Goal: Information Seeking & Learning: Compare options

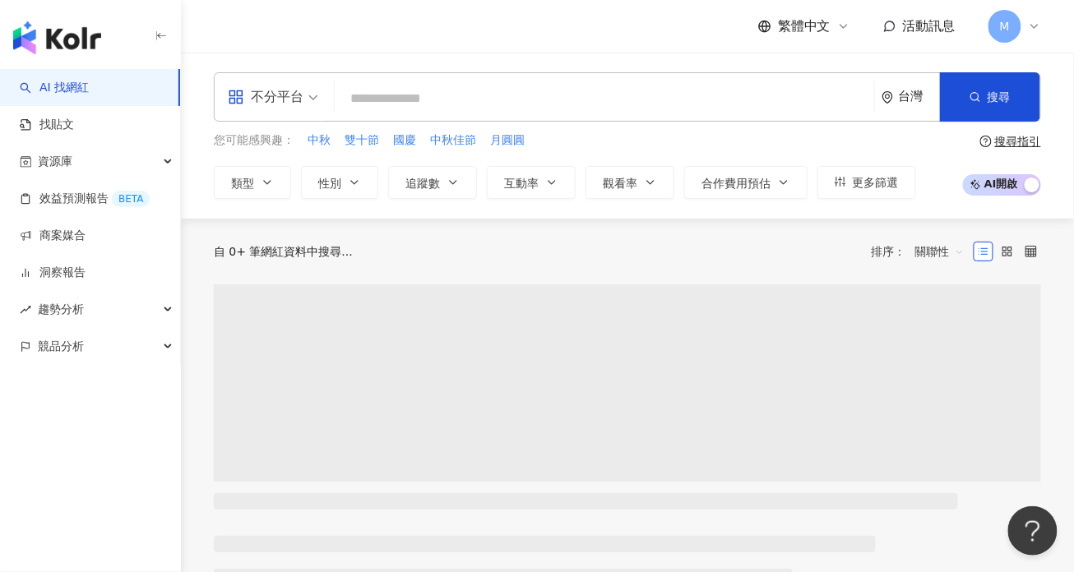
click at [640, 95] on input "search" at bounding box center [604, 98] width 526 height 31
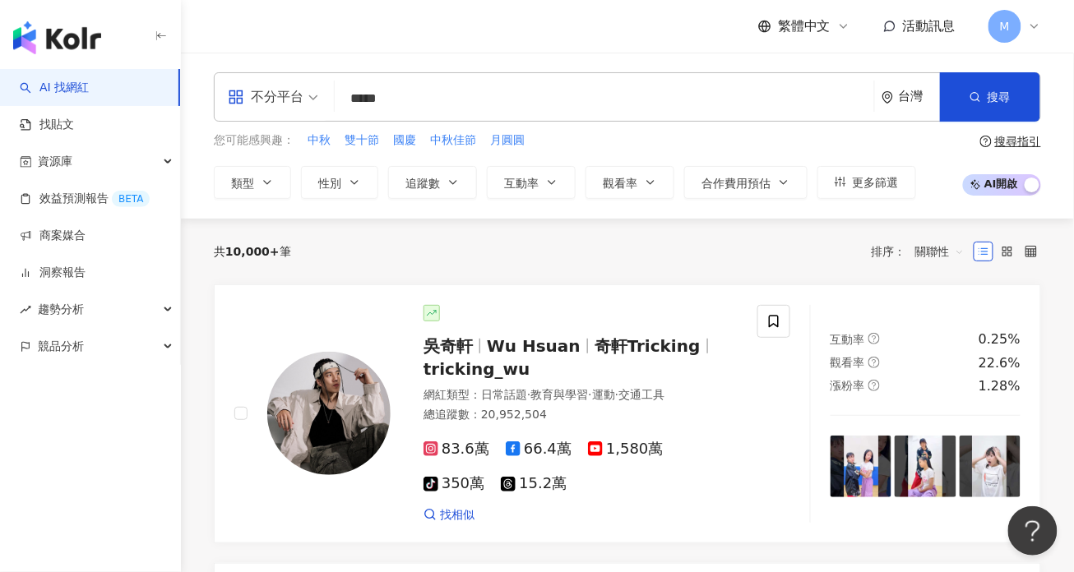
type input "***"
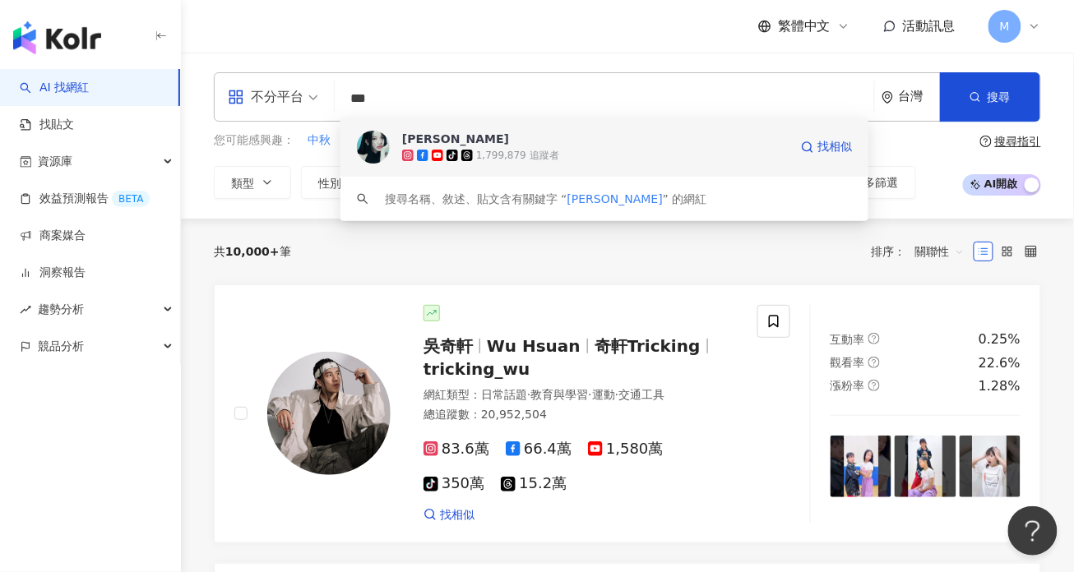
click at [658, 142] on span "[PERSON_NAME]" at bounding box center [595, 139] width 386 height 16
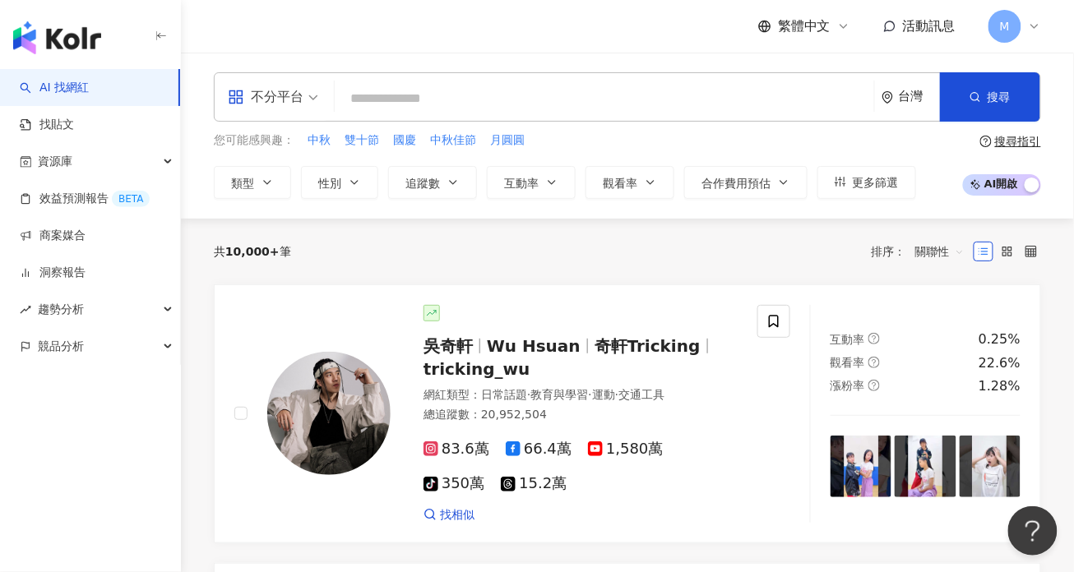
click at [648, 219] on div "共 10,000+ 筆 排序： 關聯性" at bounding box center [627, 252] width 827 height 66
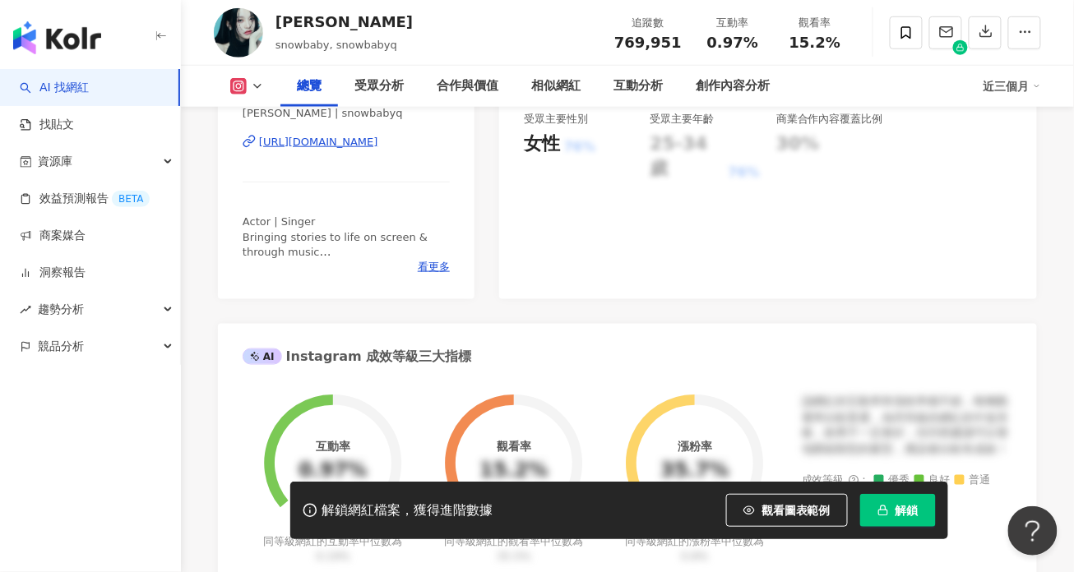
scroll to position [599, 0]
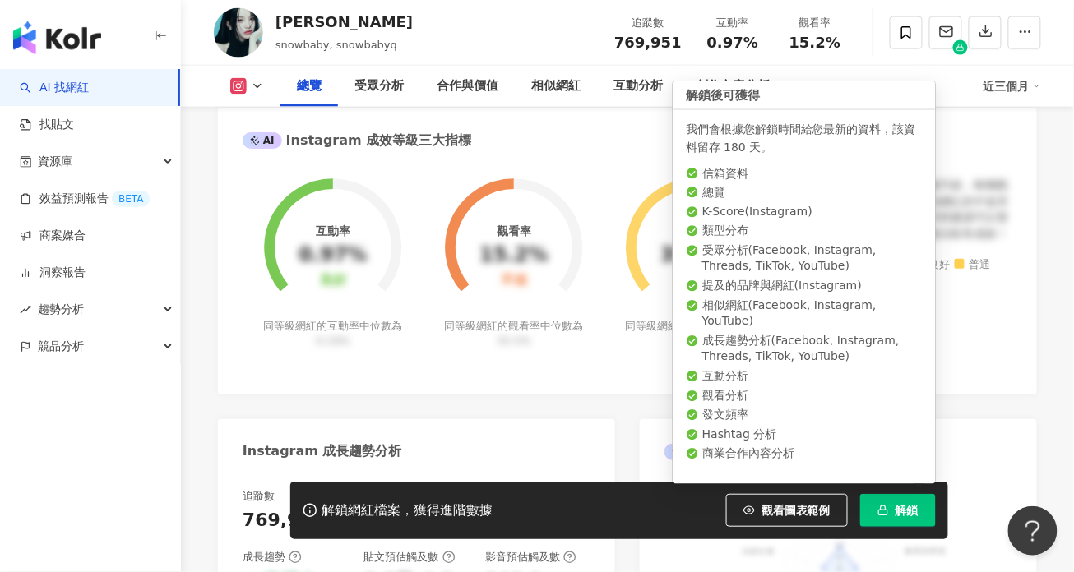
click at [895, 517] on span "解鎖" at bounding box center [906, 510] width 23 height 13
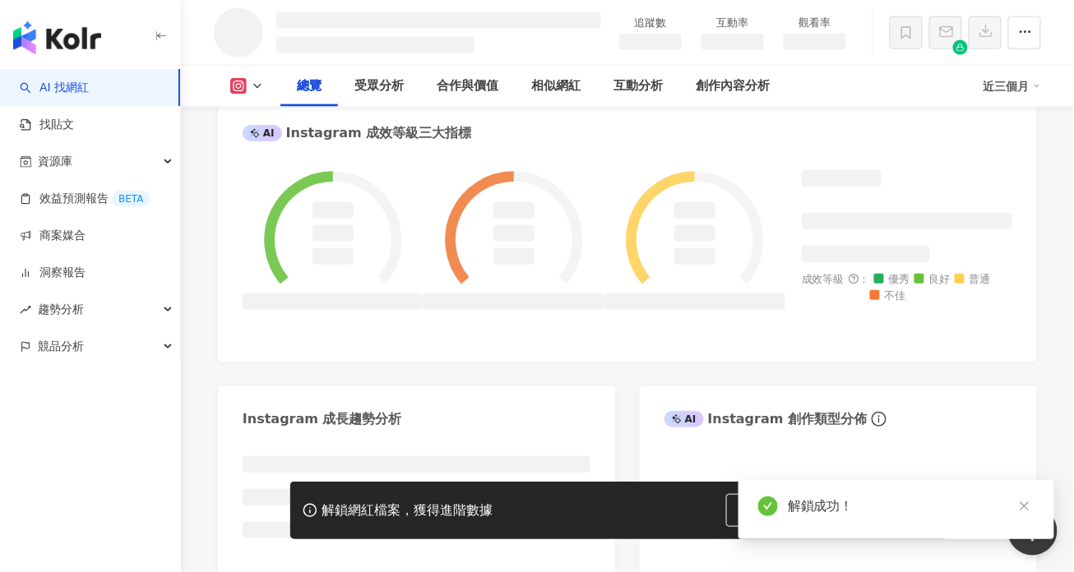
scroll to position [594, 0]
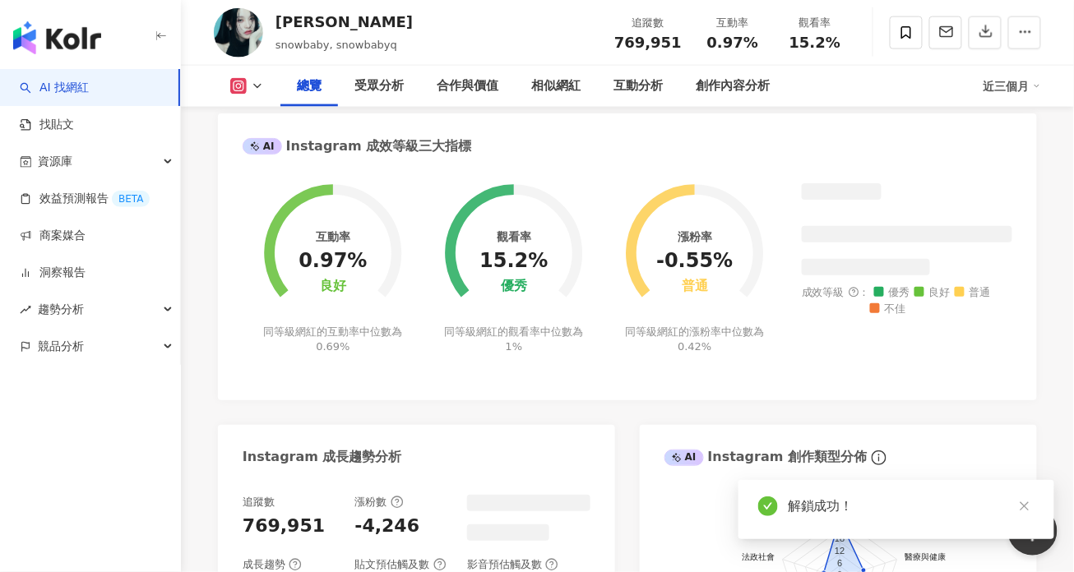
scroll to position [535, 0]
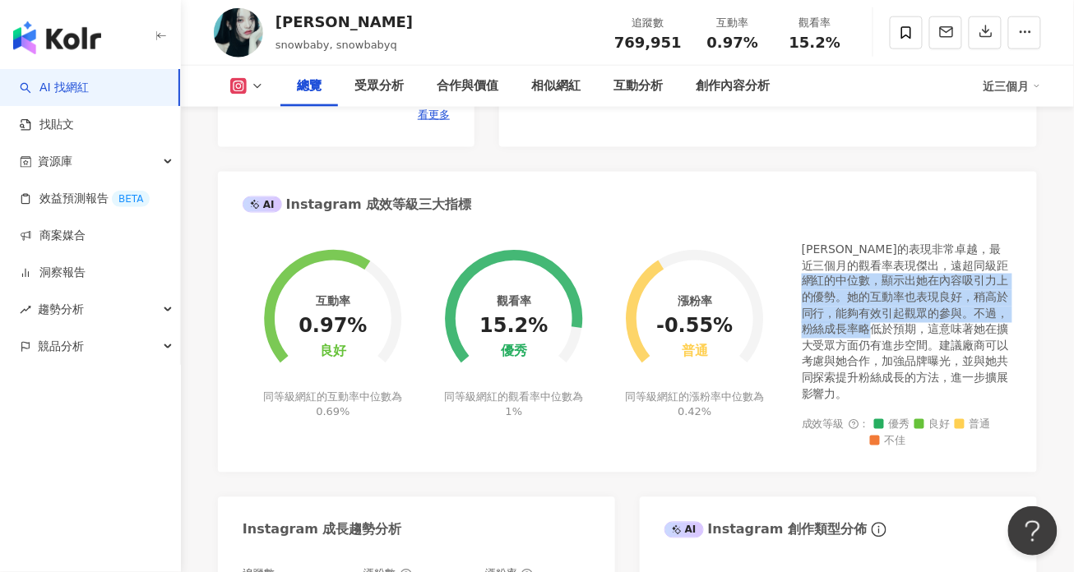
drag, startPoint x: 858, startPoint y: 280, endPoint x: 927, endPoint y: 337, distance: 89.4
click at [927, 337] on div "[PERSON_NAME]的表現非常卓越，最近三個月的觀看率表現傑出，遠超同級距網紅的中位數，顯示出她在內容吸引力上的優勢。她的互動率也表現良好，稍高於同行，…" at bounding box center [907, 322] width 210 height 161
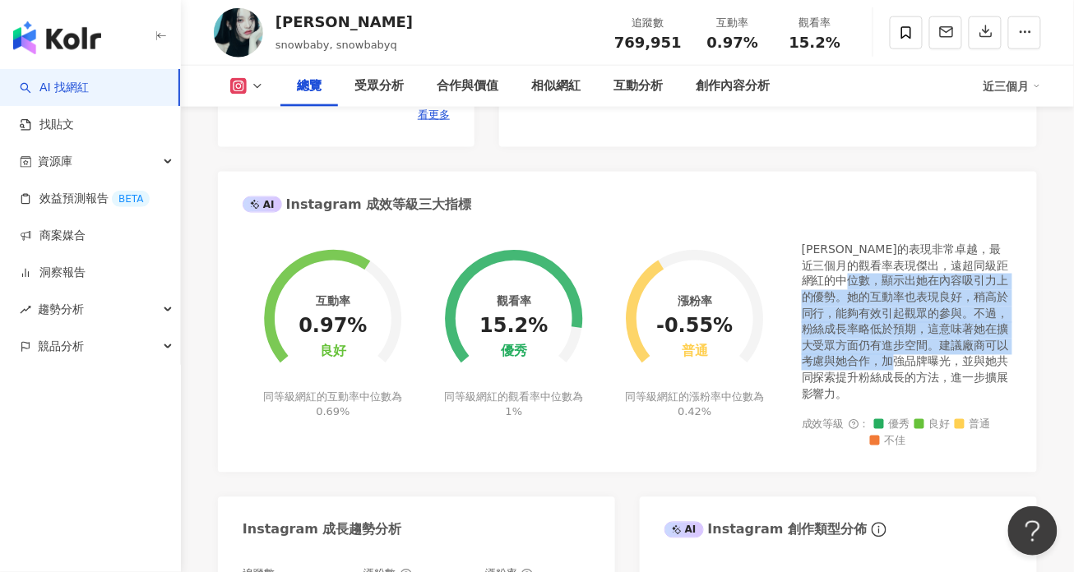
drag, startPoint x: 902, startPoint y: 283, endPoint x: 949, endPoint y: 355, distance: 86.2
click at [949, 355] on div "蔡瑞雪的表現非常卓越，最近三個月的觀看率表現傑出，遠超同級距網紅的中位數，顯示出她在內容吸引力上的優勢。她的互動率也表現良好，稍高於同行，能夠有效引起觀眾的參…" at bounding box center [907, 322] width 210 height 161
drag, startPoint x: 953, startPoint y: 304, endPoint x: 962, endPoint y: 358, distance: 54.2
click at [962, 358] on div "蔡瑞雪的表現非常卓越，最近三個月的觀看率表現傑出，遠超同級距網紅的中位數，顯示出她在內容吸引力上的優勢。她的互動率也表現良好，稍高於同行，能夠有效引起觀眾的參…" at bounding box center [907, 322] width 210 height 161
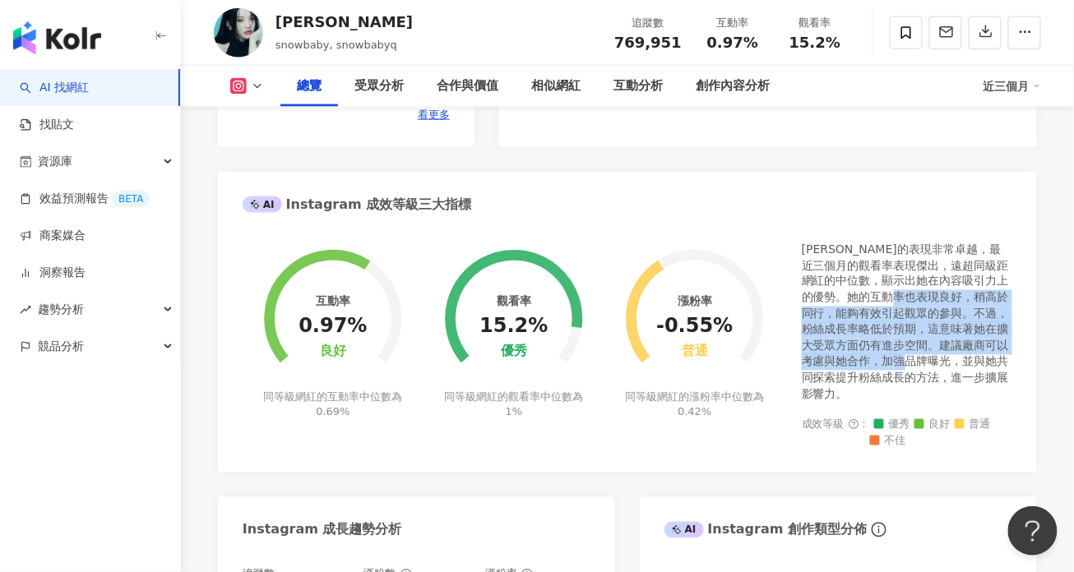
click at [962, 358] on div "蔡瑞雪的表現非常卓越，最近三個月的觀看率表現傑出，遠超同級距網紅的中位數，顯示出她在內容吸引力上的優勢。她的互動率也表現良好，稍高於同行，能夠有效引起觀眾的參…" at bounding box center [907, 322] width 210 height 161
drag, startPoint x: 932, startPoint y: 276, endPoint x: 959, endPoint y: 355, distance: 83.5
click at [959, 355] on div "蔡瑞雪的表現非常卓越，最近三個月的觀看率表現傑出，遠超同級距網紅的中位數，顯示出她在內容吸引力上的優勢。她的互動率也表現良好，稍高於同行，能夠有效引起觀眾的參…" at bounding box center [907, 322] width 210 height 161
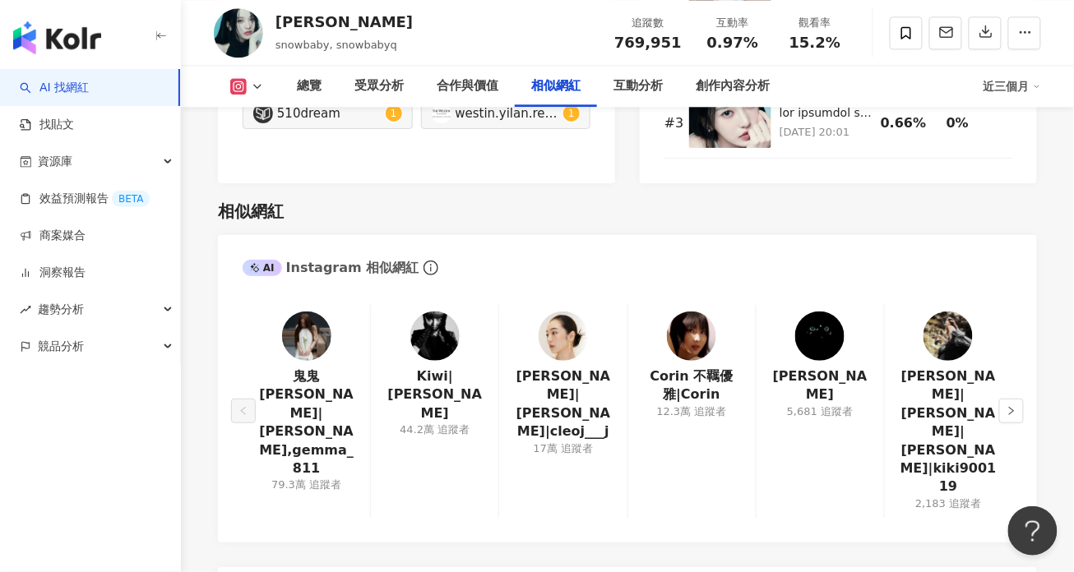
scroll to position [2632, 0]
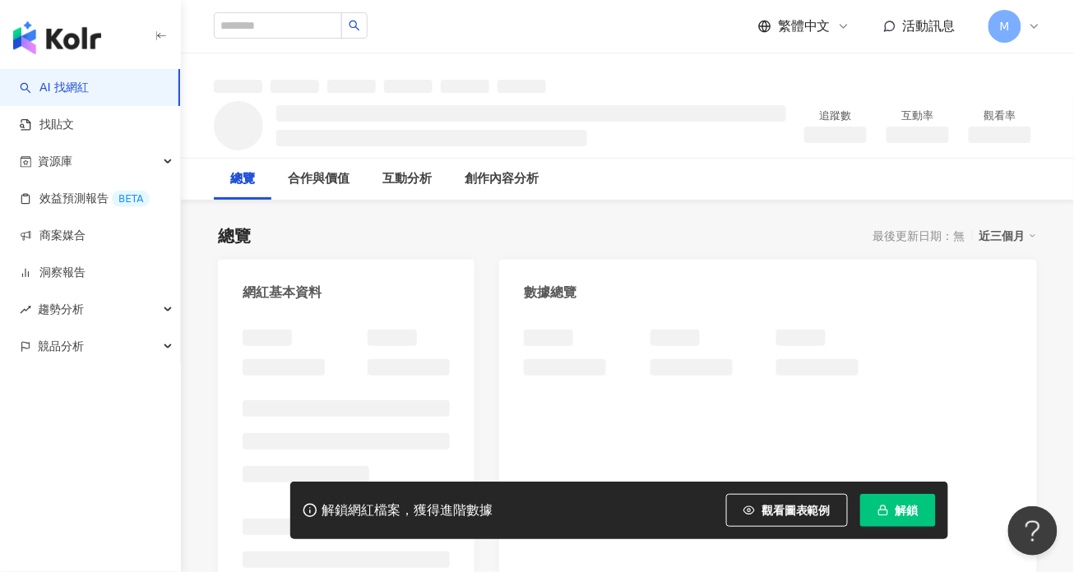
click at [820, 225] on div "總覽 最後更新日期：無 近三個月" at bounding box center [627, 235] width 819 height 23
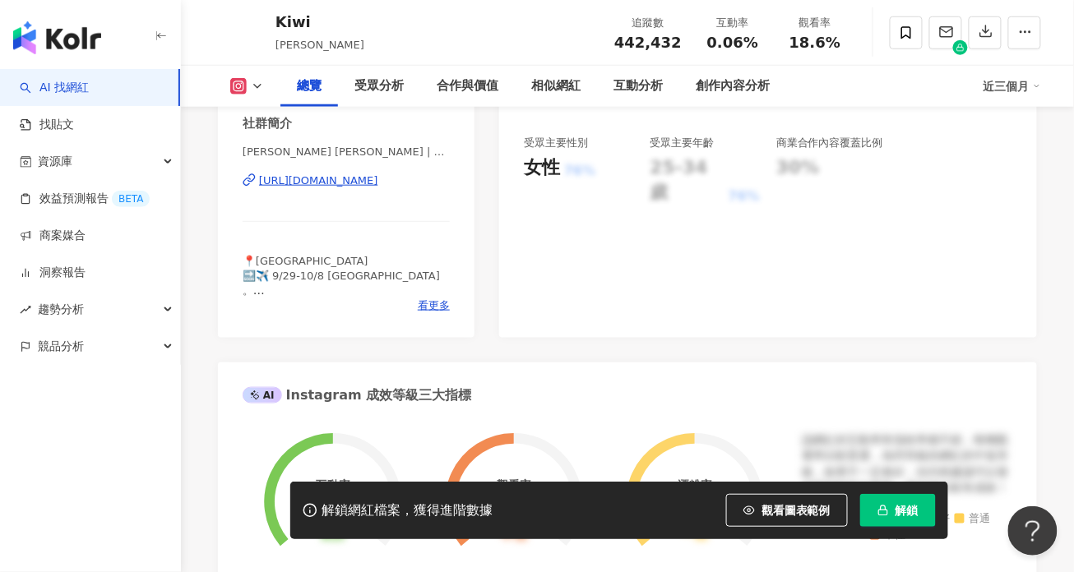
scroll to position [217, 0]
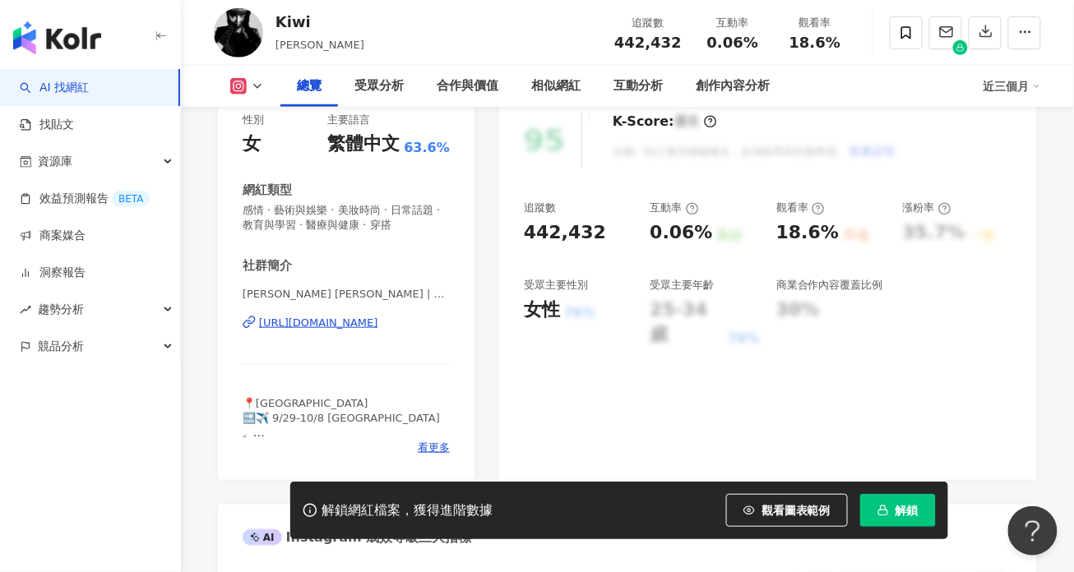
click at [697, 236] on div "0.06%" at bounding box center [681, 232] width 62 height 25
click at [807, 386] on div "95 K-Score : 優良 近期一到三個月積極發文，且漲粉率與互動率高。 查看說明 追蹤數 442,432 互動率 0.06% 良好 觀看率 18.6% …" at bounding box center [768, 288] width 538 height 384
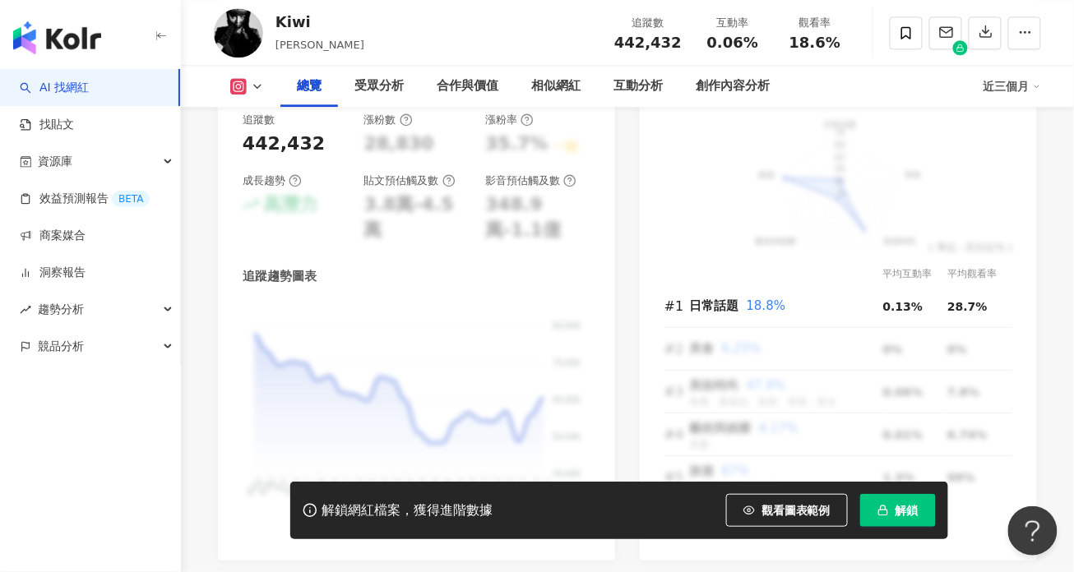
scroll to position [0, 0]
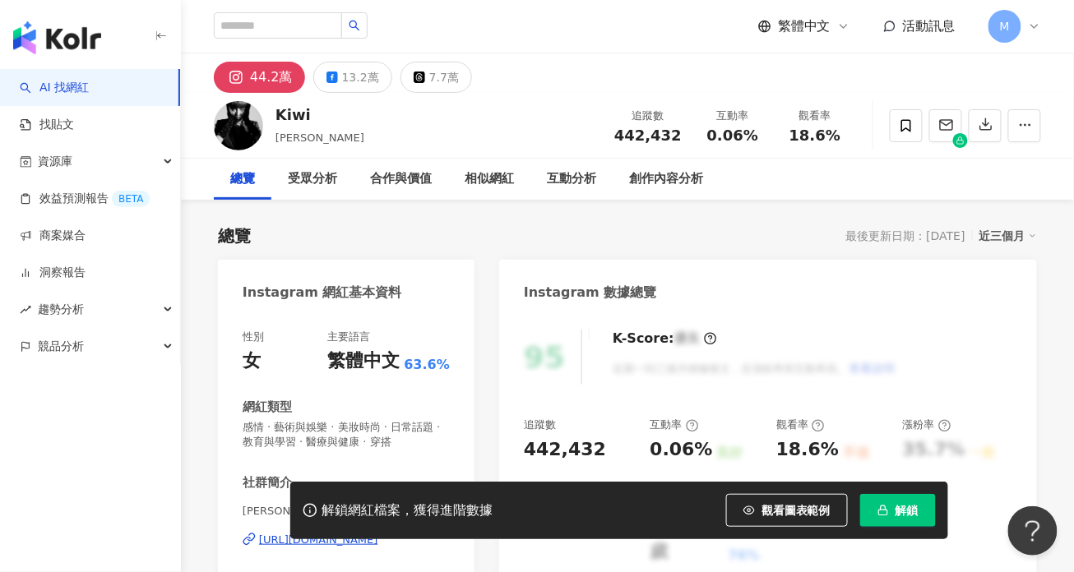
click at [268, 75] on div "44.2萬" at bounding box center [271, 77] width 43 height 23
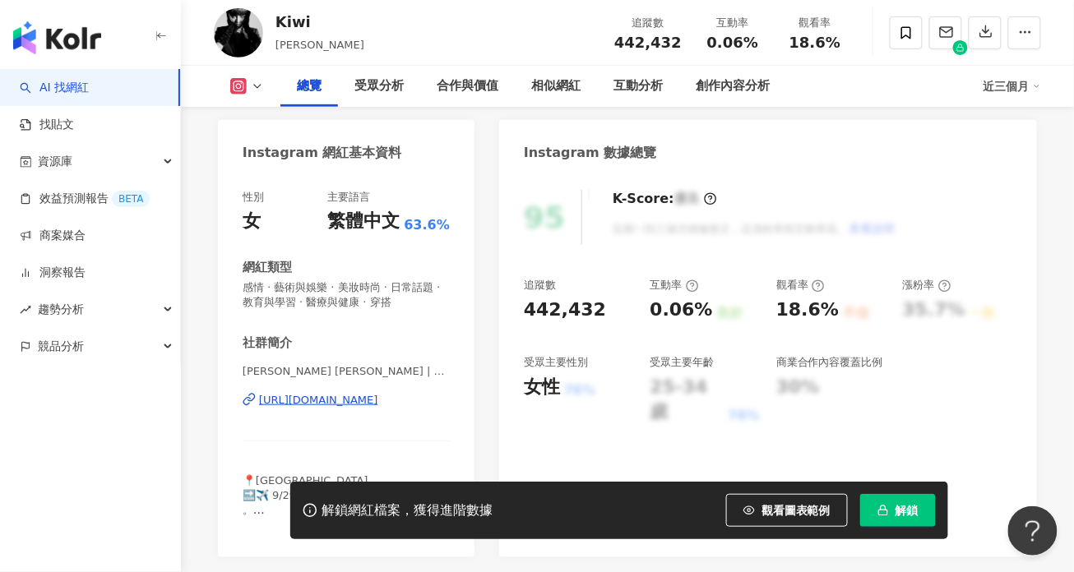
scroll to position [141, 0]
click at [376, 406] on div "https://www.instagram.com/kiwileehan/" at bounding box center [318, 399] width 119 height 15
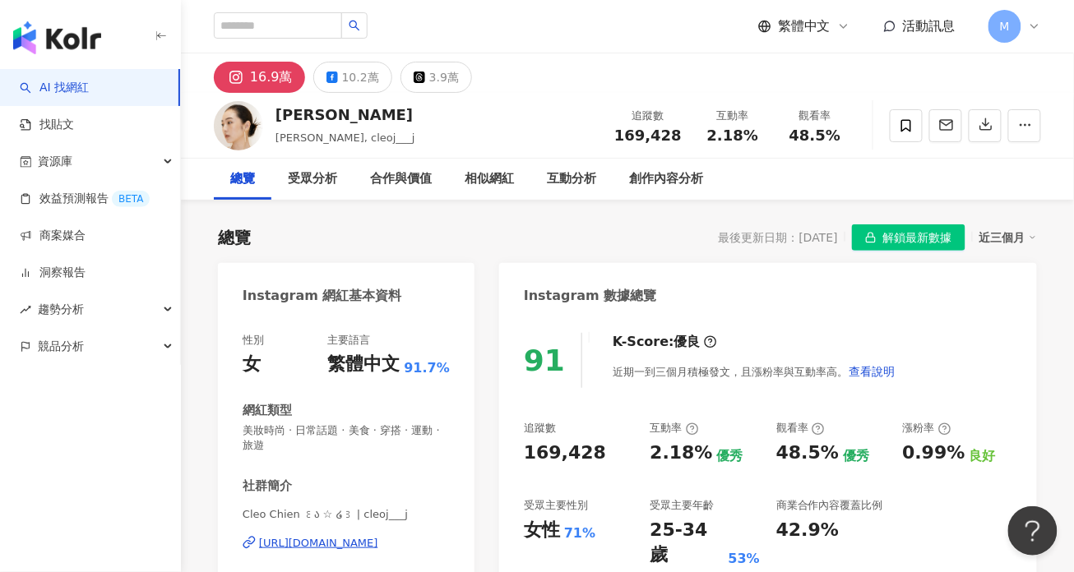
click at [378, 545] on div "https://www.instagram.com/cleoj___j/" at bounding box center [318, 543] width 119 height 15
click at [310, 15] on input "search" at bounding box center [278, 25] width 128 height 26
type input "**"
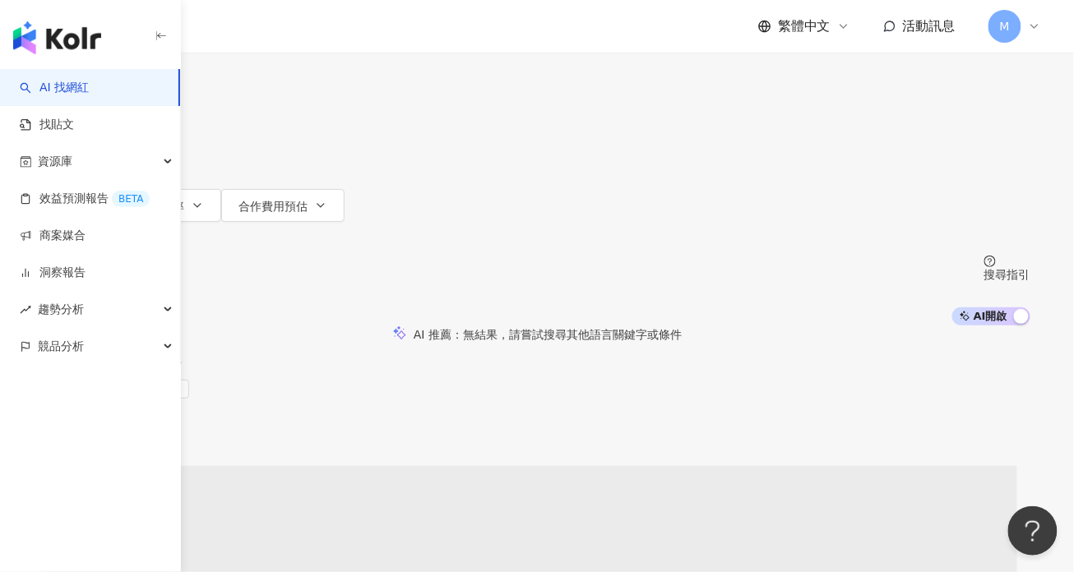
click at [283, 31] on input "**" at bounding box center [216, 15] width 133 height 31
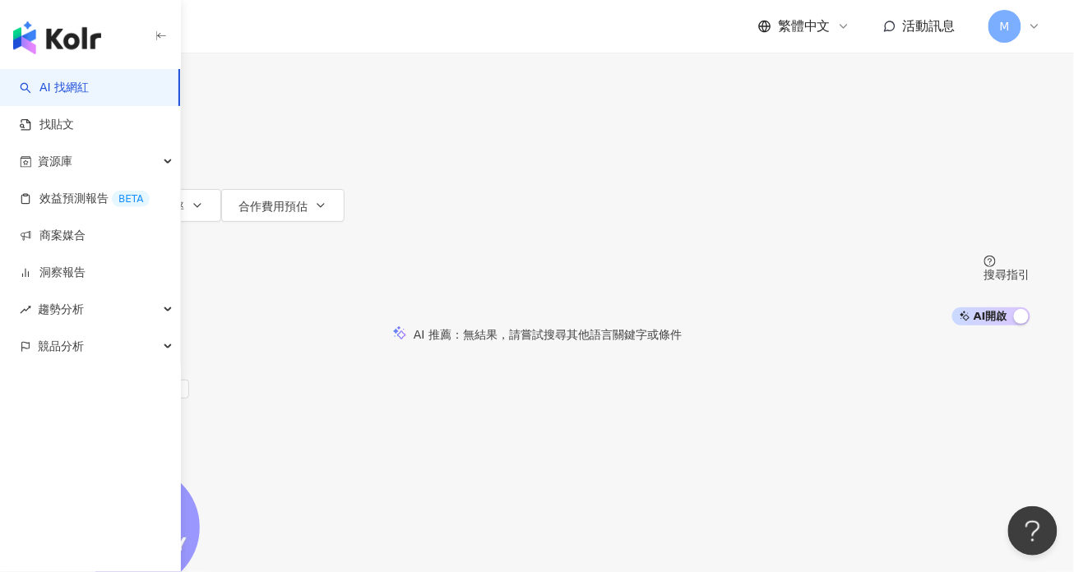
click at [283, 31] on input "**" at bounding box center [216, 15] width 133 height 31
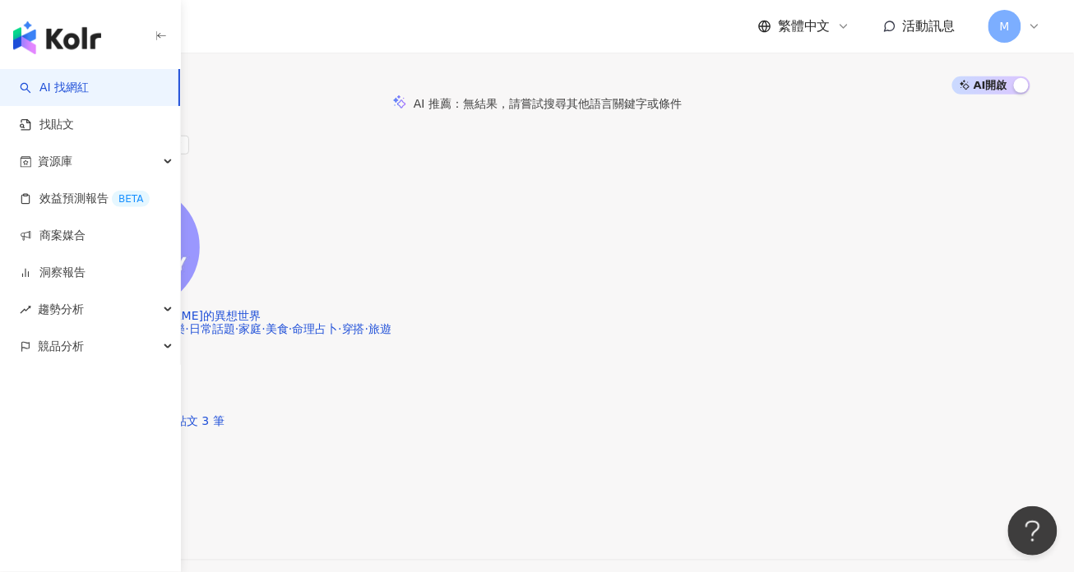
scroll to position [278, 0]
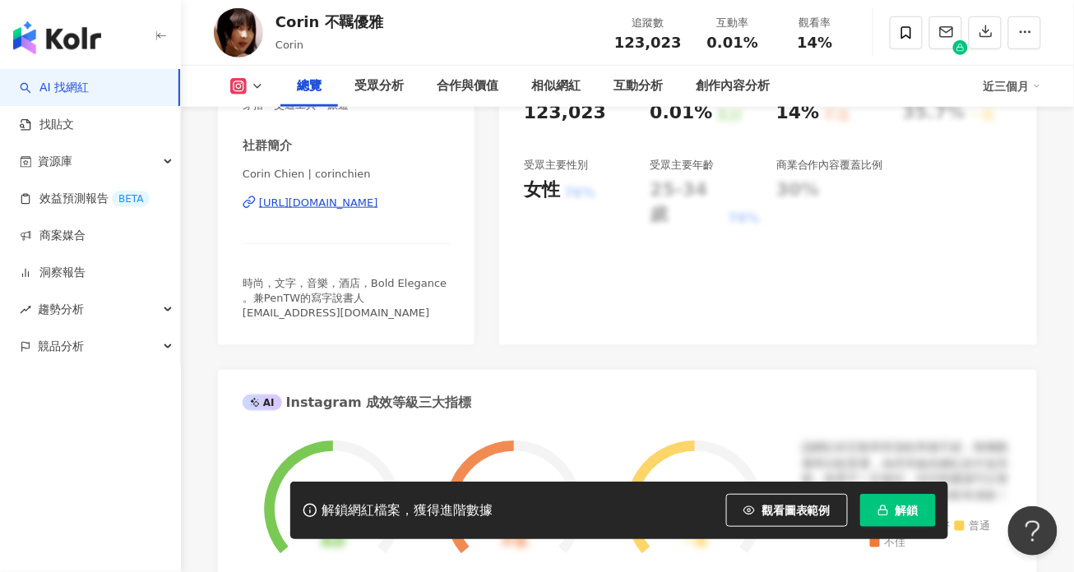
scroll to position [344, 0]
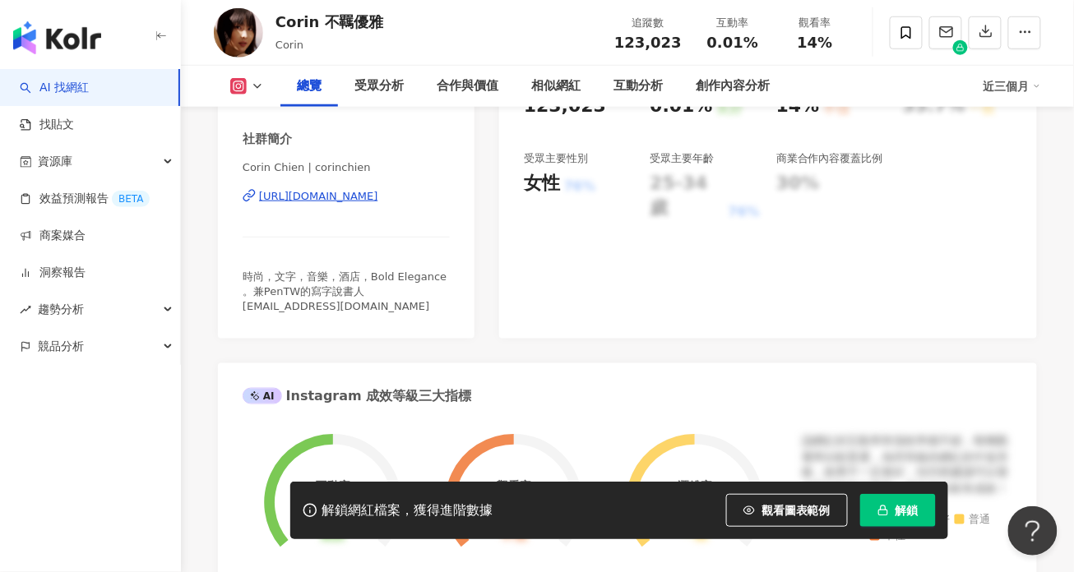
click at [378, 195] on div "https://www.instagram.com/corinchien/" at bounding box center [318, 196] width 119 height 15
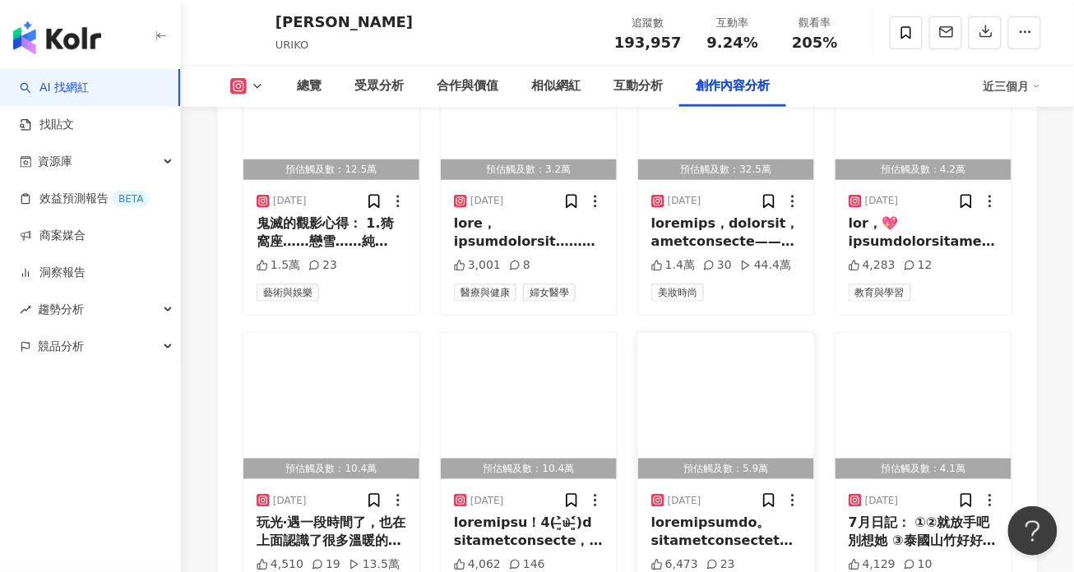
scroll to position [5268, 0]
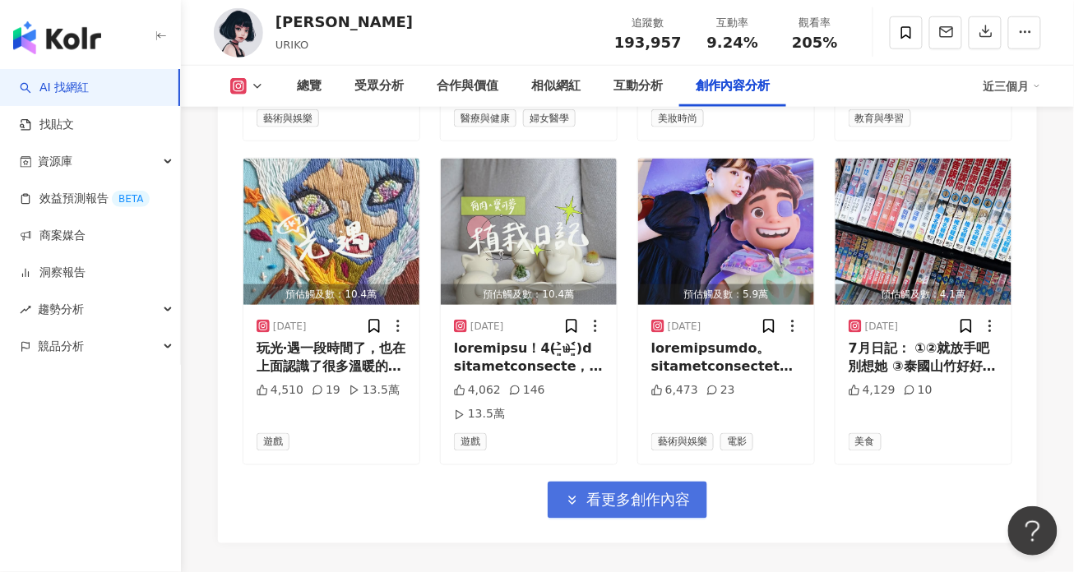
click at [674, 492] on span "看更多創作內容" at bounding box center [638, 501] width 104 height 18
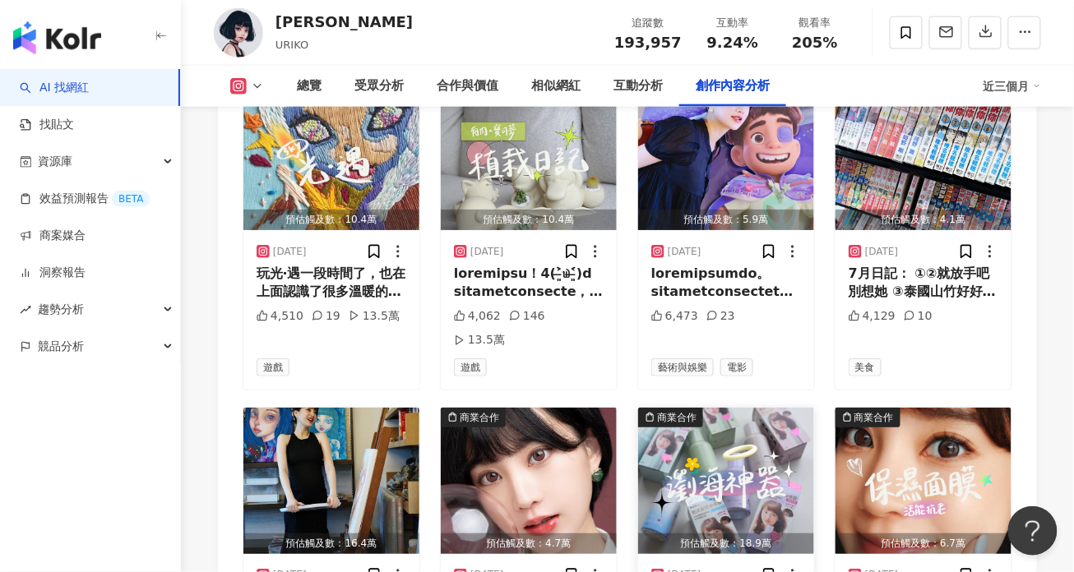
scroll to position [5357, 0]
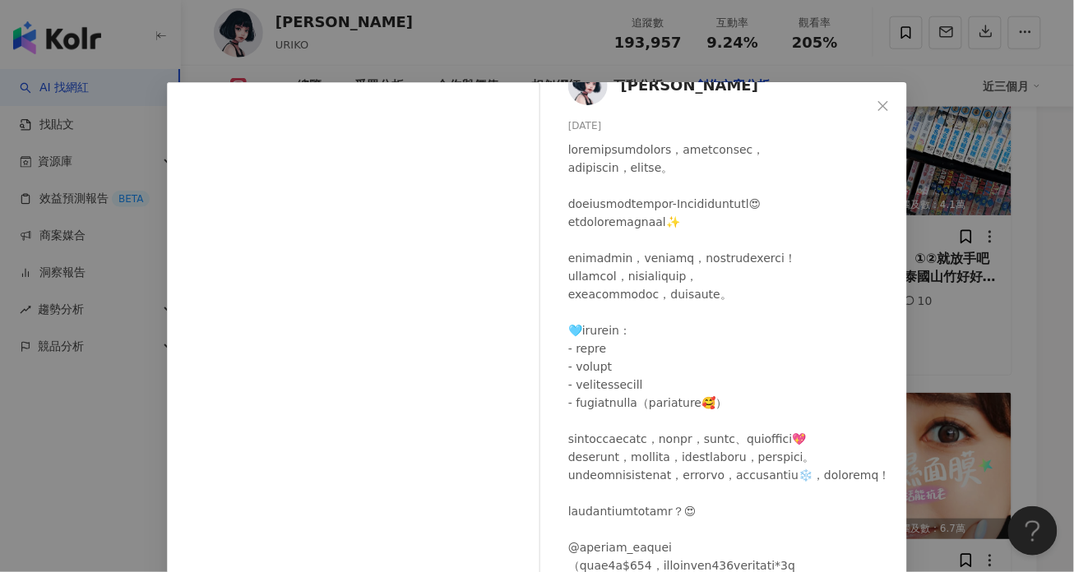
scroll to position [156, 0]
click at [976, 350] on div "李優 2025/6/7 4,536 24 25.4萬 查看原始貼文" at bounding box center [537, 286] width 1074 height 572
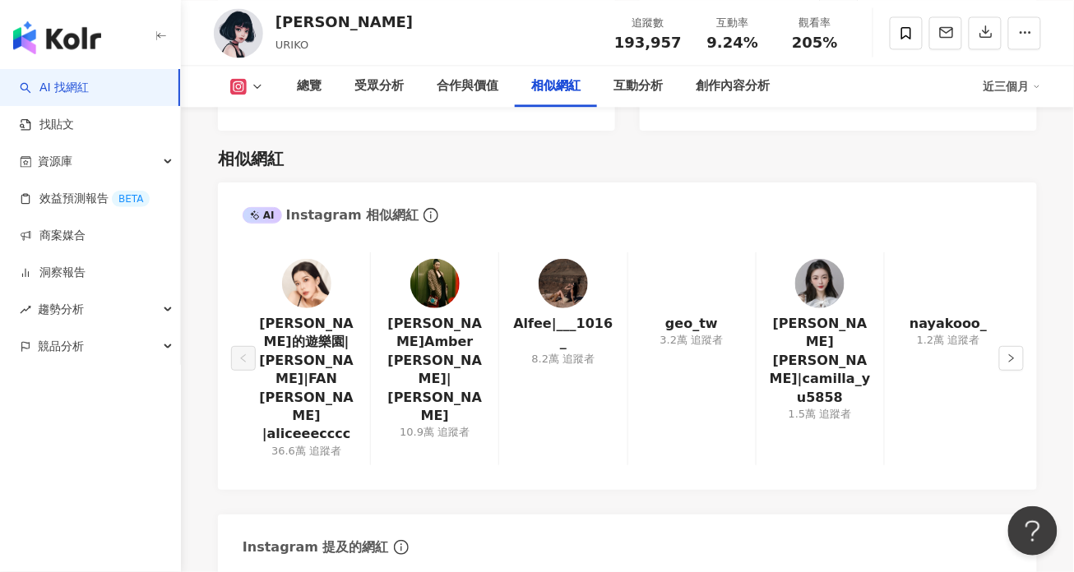
scroll to position [2434, 0]
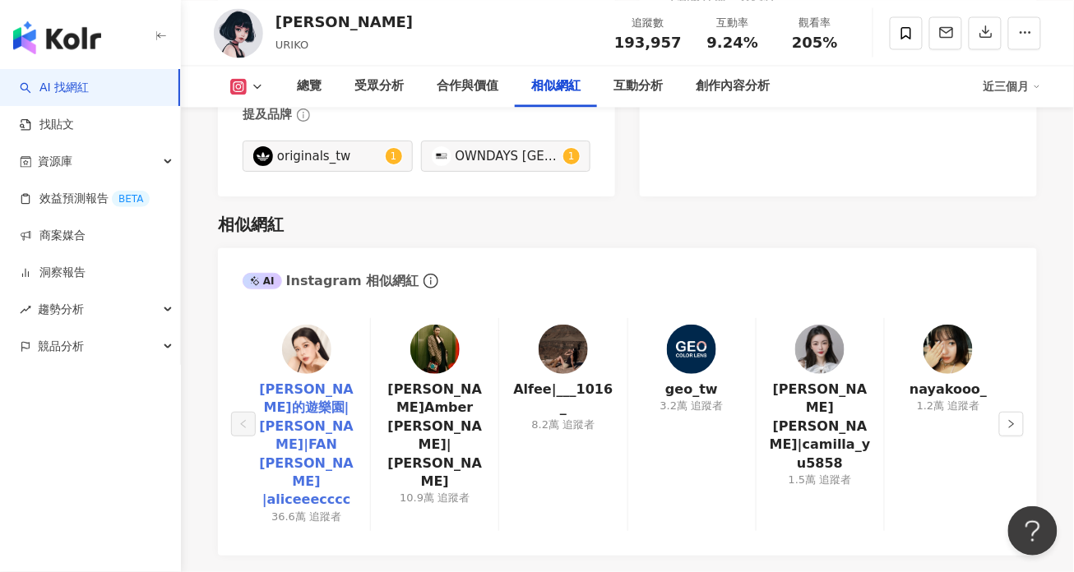
click at [314, 381] on link "愛麗絲的遊樂園|Alice|FAN YU-HSUAN |aliceeecccc" at bounding box center [306, 445] width 101 height 129
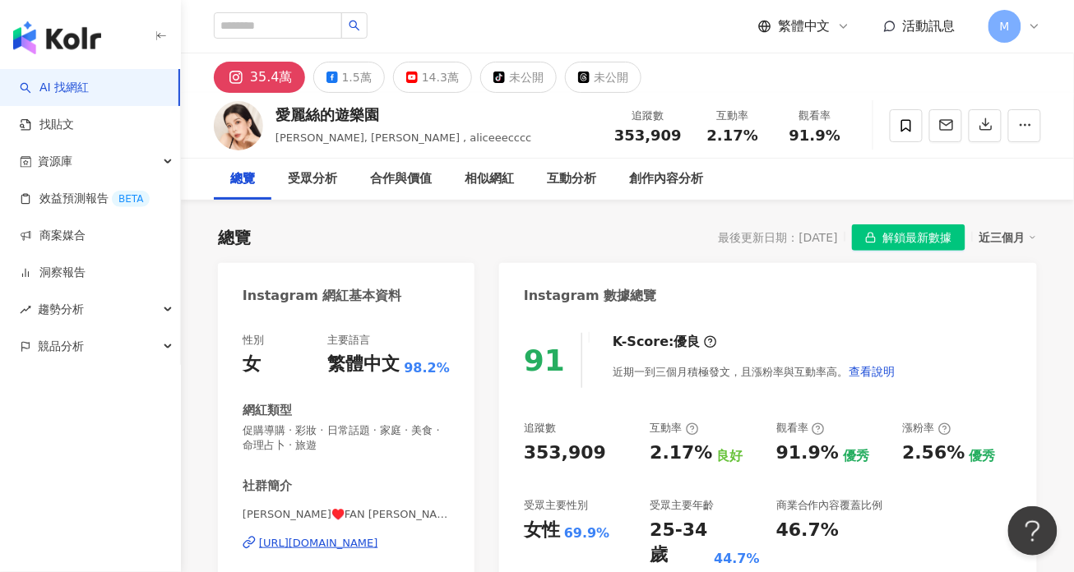
scroll to position [47, 0]
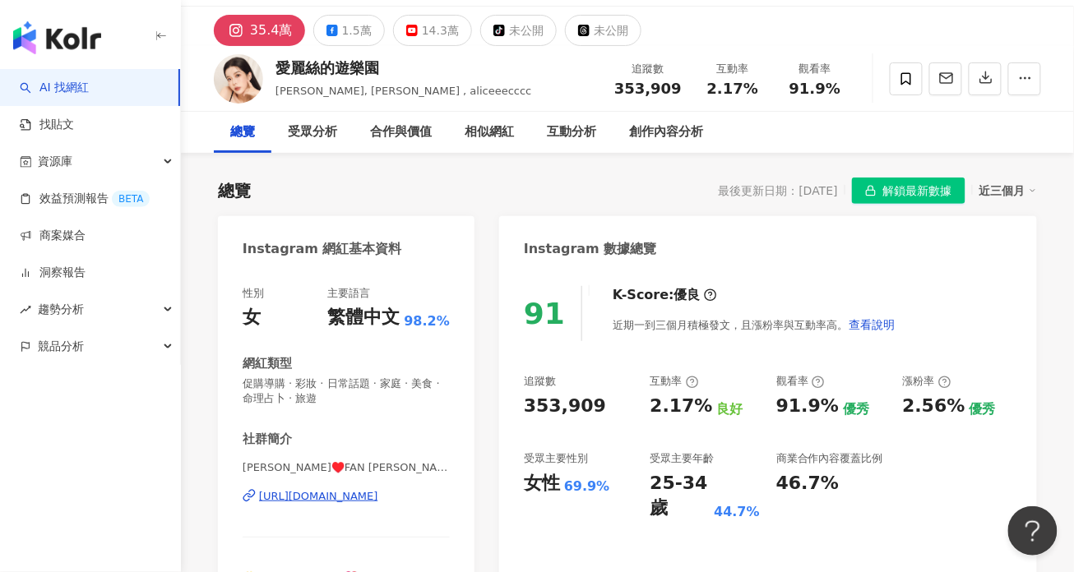
click at [378, 495] on div "[URL][DOMAIN_NAME]" at bounding box center [318, 496] width 119 height 15
